Goal: Obtain resource: Obtain resource

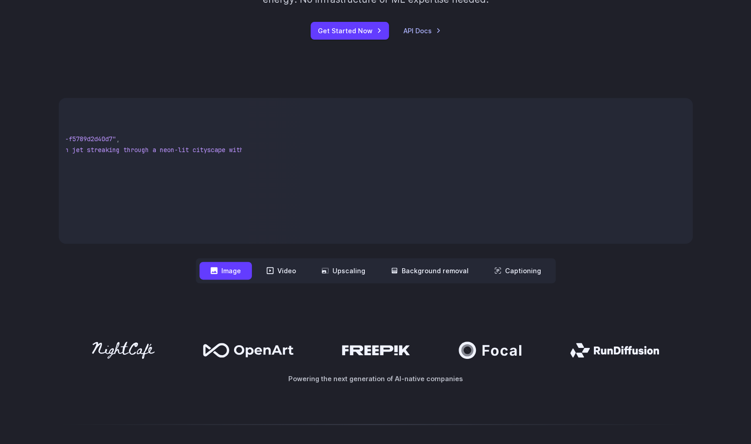
scroll to position [0, 248]
drag, startPoint x: 151, startPoint y: 151, endPoint x: 234, endPoint y: 151, distance: 83.8
click at [234, 151] on span ""Futuristic stealth jet streaking through a neon-lit cityscape with glowing pur…" at bounding box center [72, 150] width 331 height 8
copy span "Futuristic stealth jet streaking through a neon-lit cityscape with glowing purp…"
